Goal: Navigation & Orientation: Find specific page/section

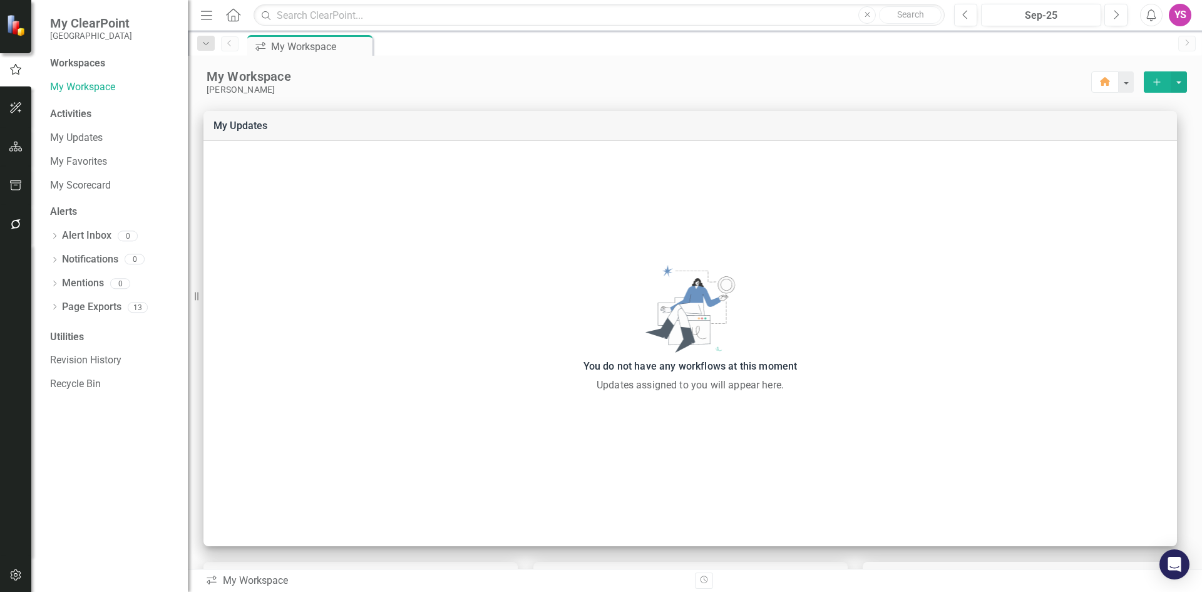
click at [16, 29] on img at bounding box center [17, 25] width 22 height 22
click at [18, 105] on icon "button" at bounding box center [15, 108] width 13 height 10
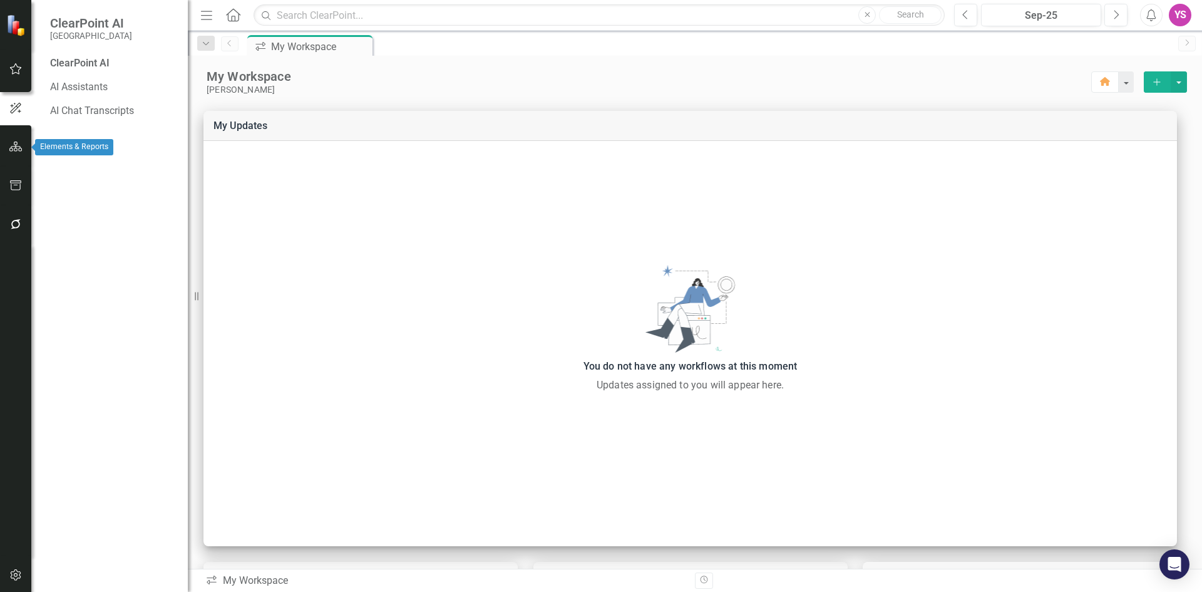
click at [21, 146] on icon "button" at bounding box center [15, 147] width 13 height 10
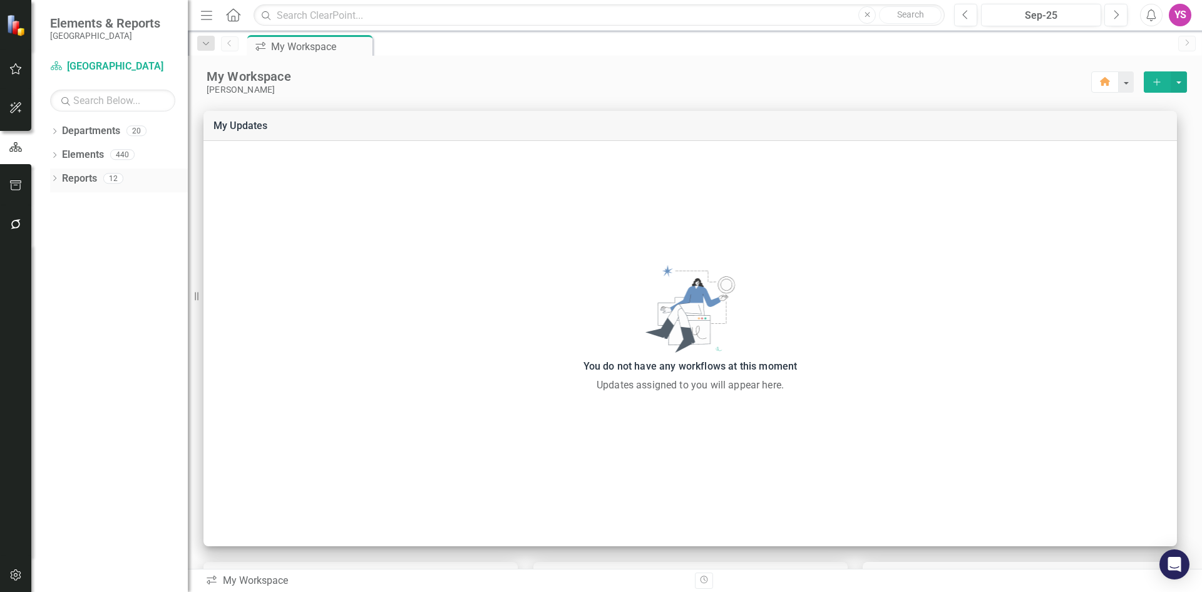
click at [85, 177] on link "Reports" at bounding box center [79, 179] width 35 height 14
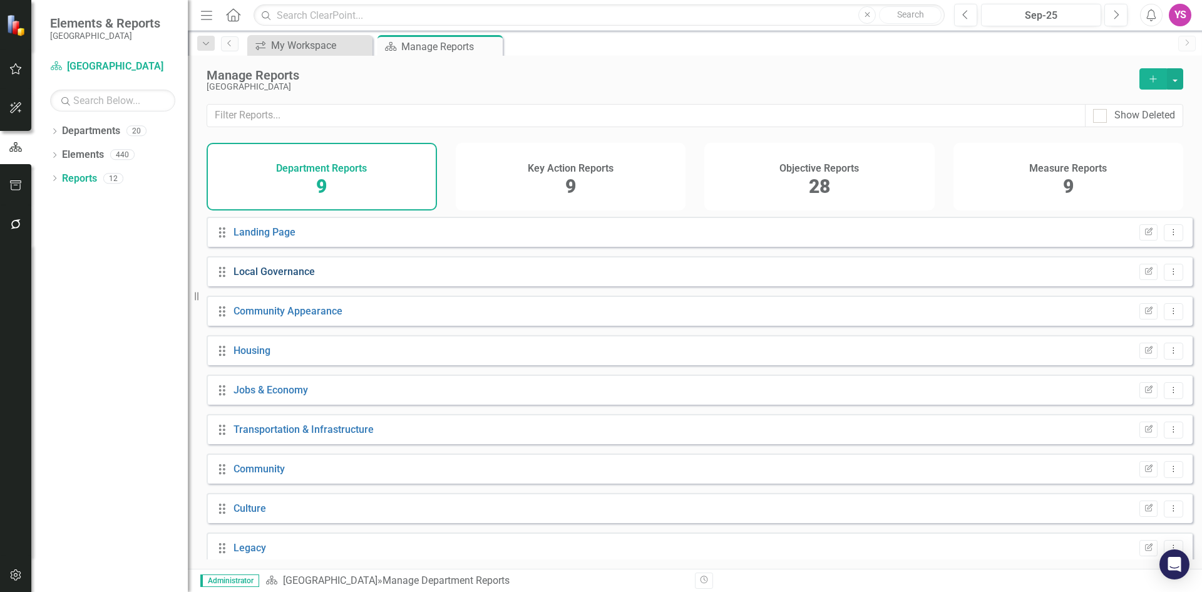
click at [235, 277] on link "Local Governance" at bounding box center [274, 271] width 81 height 12
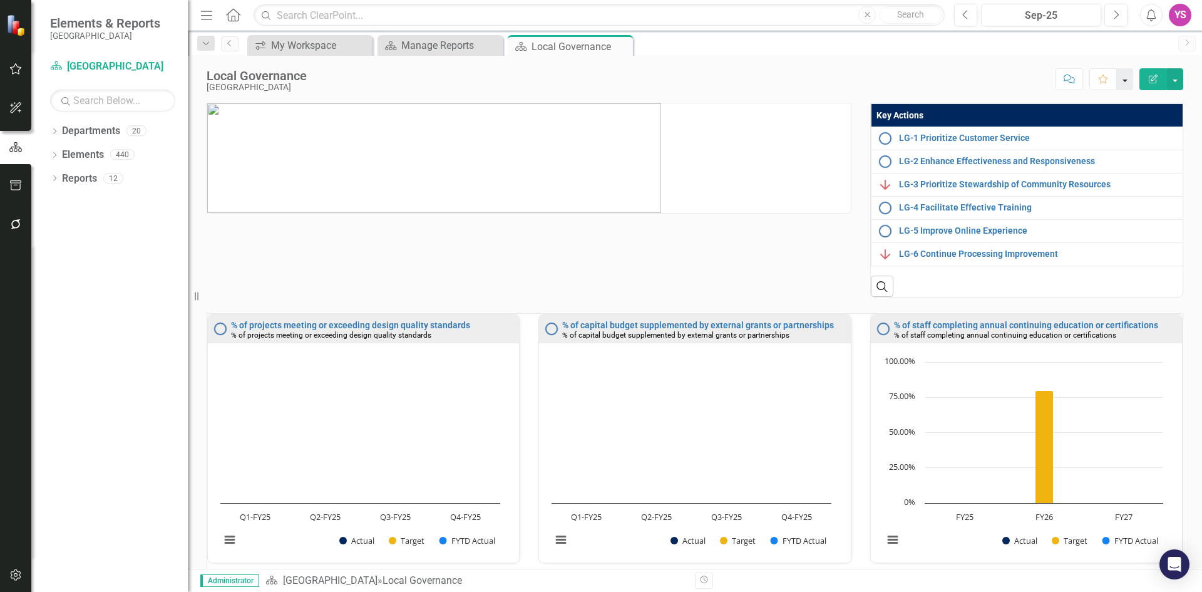
click at [1125, 80] on button "button" at bounding box center [1125, 79] width 16 height 22
click at [1176, 80] on button "button" at bounding box center [1175, 79] width 16 height 22
click at [849, 68] on div "Score: N/A Sep-25 Completed Comment Favorite Edit Report" at bounding box center [748, 78] width 870 height 21
click at [57, 157] on icon "Dropdown" at bounding box center [54, 156] width 9 height 7
click at [55, 245] on div "Dropdown Reports 12" at bounding box center [119, 251] width 138 height 24
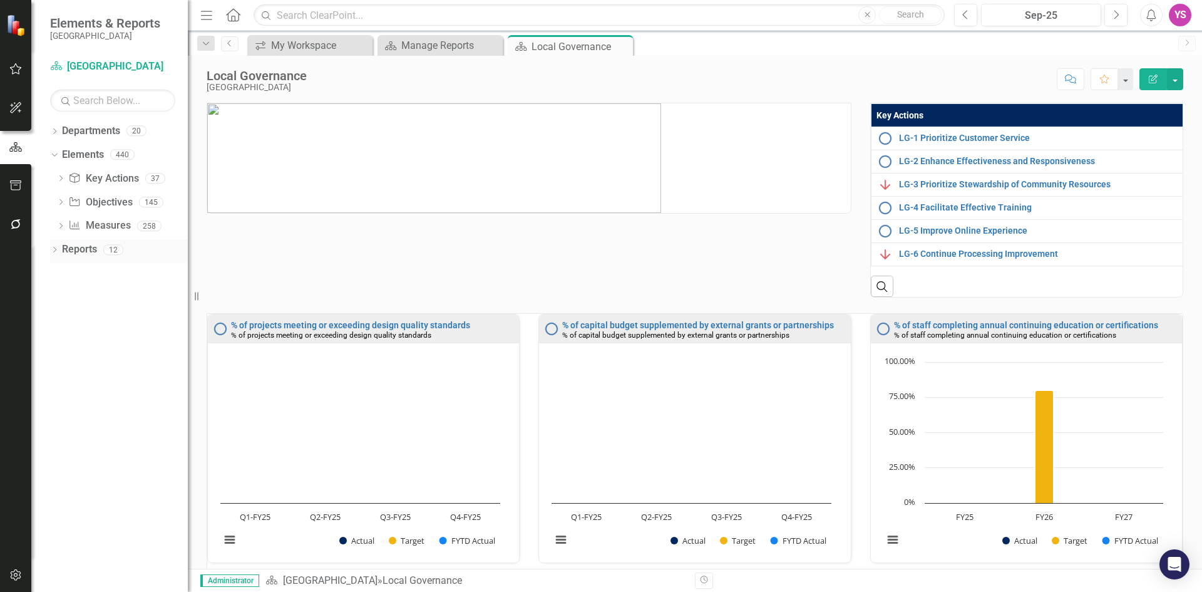
click at [55, 250] on icon "Dropdown" at bounding box center [54, 250] width 9 height 7
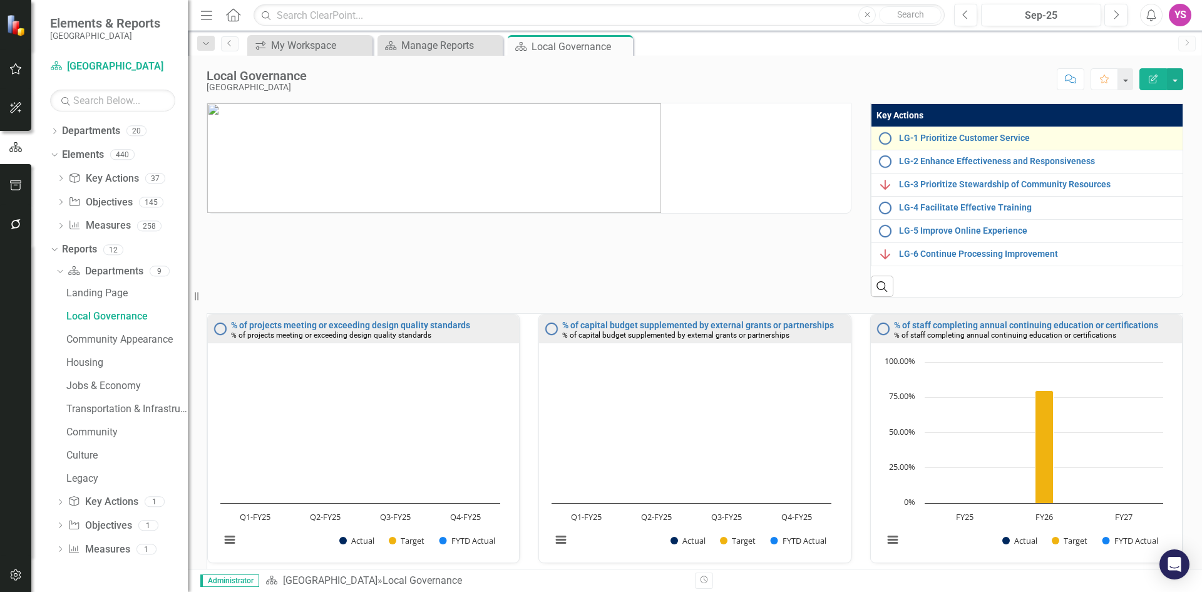
click at [882, 140] on img at bounding box center [885, 138] width 15 height 15
click at [928, 140] on link "LG-1 Prioritize Customer Service" at bounding box center [1043, 137] width 289 height 9
